Goal: Transaction & Acquisition: Purchase product/service

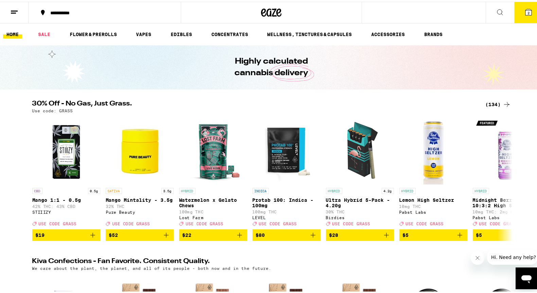
click at [495, 101] on div "(134)" at bounding box center [498, 103] width 25 height 8
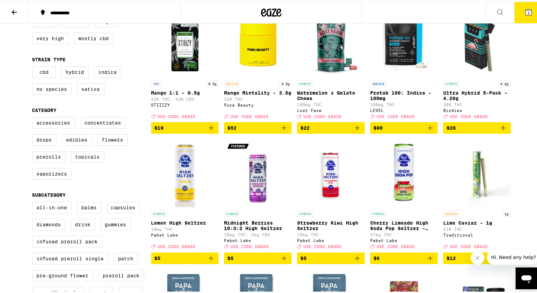
scroll to position [66, 0]
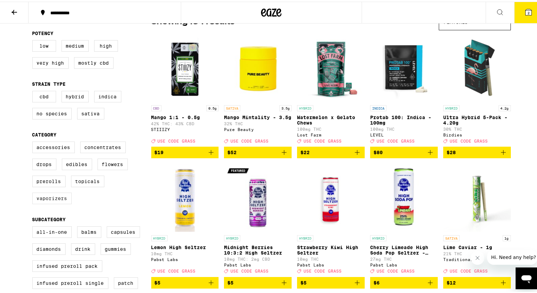
click at [56, 202] on label "Vaporizers" at bounding box center [51, 197] width 39 height 12
click at [34, 141] on input "Vaporizers" at bounding box center [34, 141] width 0 height 0
checkbox input "true"
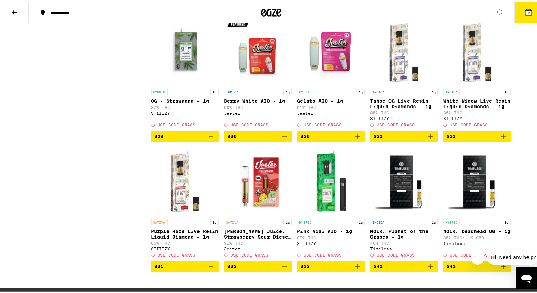
scroll to position [733, 0]
